Goal: Entertainment & Leisure: Consume media (video, audio)

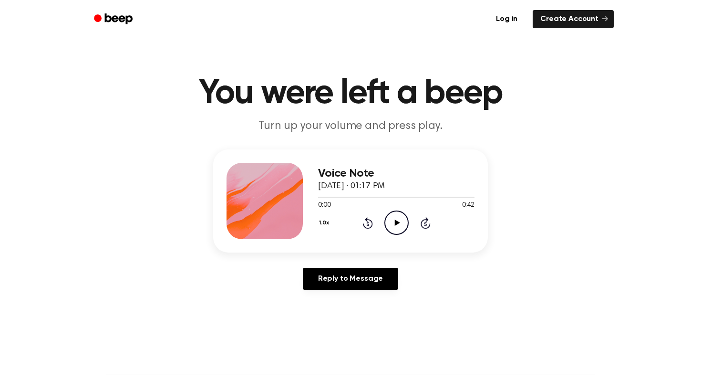
click at [397, 227] on icon "Play Audio" at bounding box center [396, 222] width 24 height 24
click at [396, 230] on icon "Play Audio" at bounding box center [396, 222] width 24 height 24
click at [402, 226] on icon "Play Audio" at bounding box center [396, 222] width 24 height 24
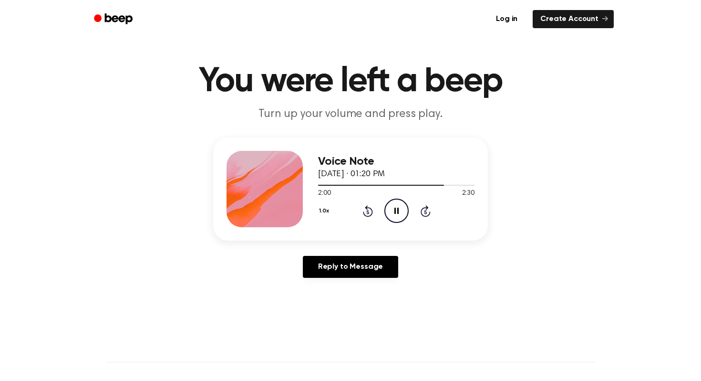
click at [398, 213] on icon at bounding box center [396, 210] width 4 height 6
click at [398, 213] on icon "Play Audio" at bounding box center [396, 210] width 24 height 24
